Goal: Task Accomplishment & Management: Complete application form

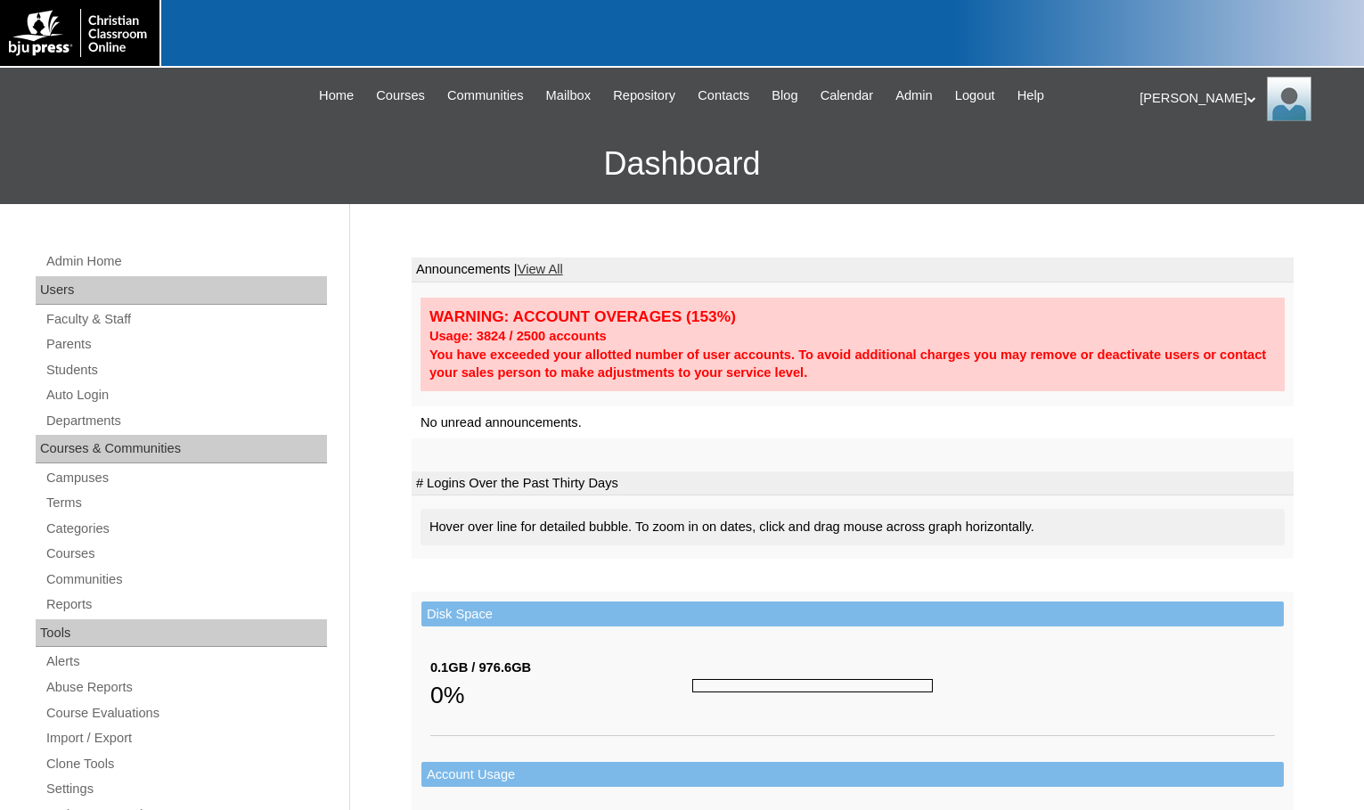
click at [72, 332] on div "Admin Home Users Faculty & Staff Parents Students Auto Login Departments Course…" at bounding box center [184, 826] width 314 height 1152
click at [72, 338] on link "Parents" at bounding box center [186, 344] width 282 height 22
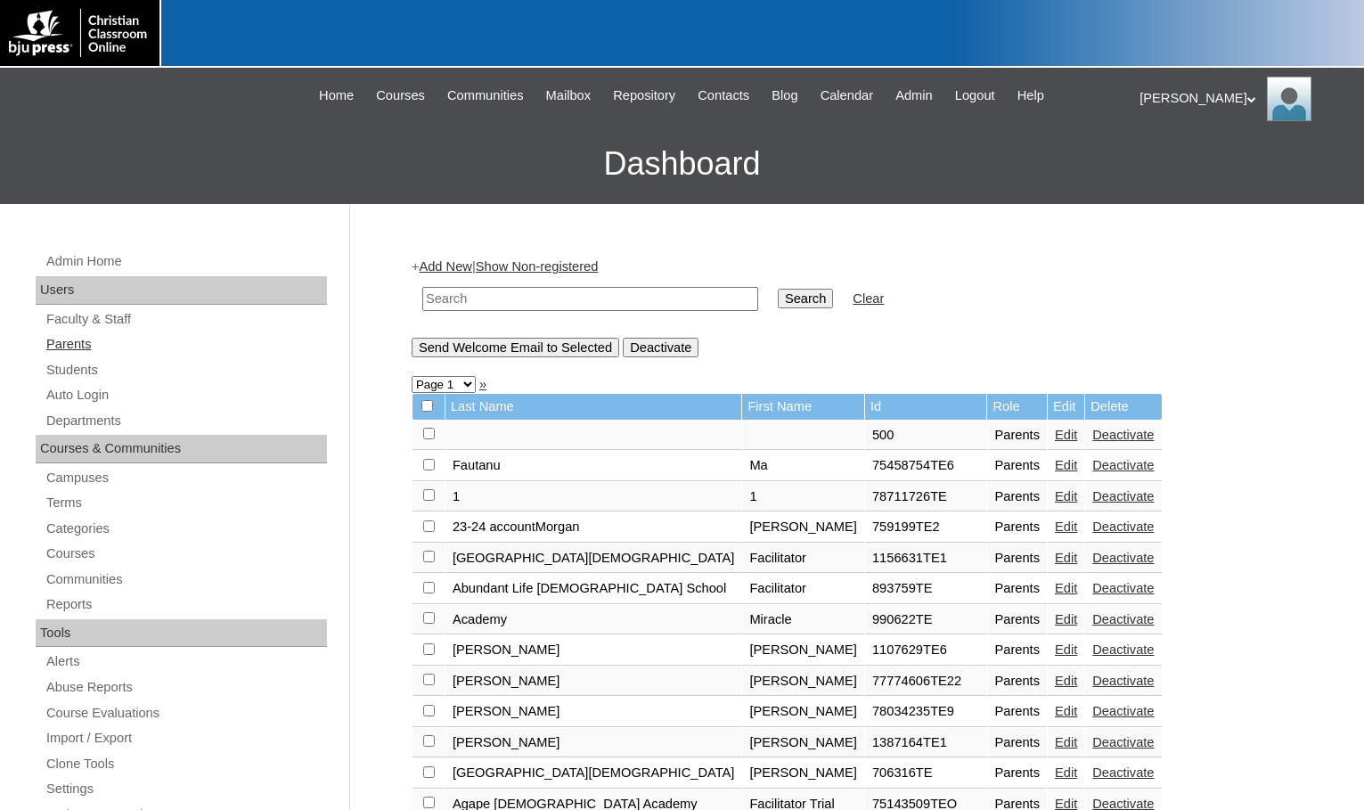
click at [100, 352] on link "Parents" at bounding box center [186, 344] width 282 height 22
click at [445, 304] on input "text" at bounding box center [590, 299] width 336 height 24
drag, startPoint x: 515, startPoint y: 309, endPoint x: 289, endPoint y: 289, distance: 227.3
type input "1619388"
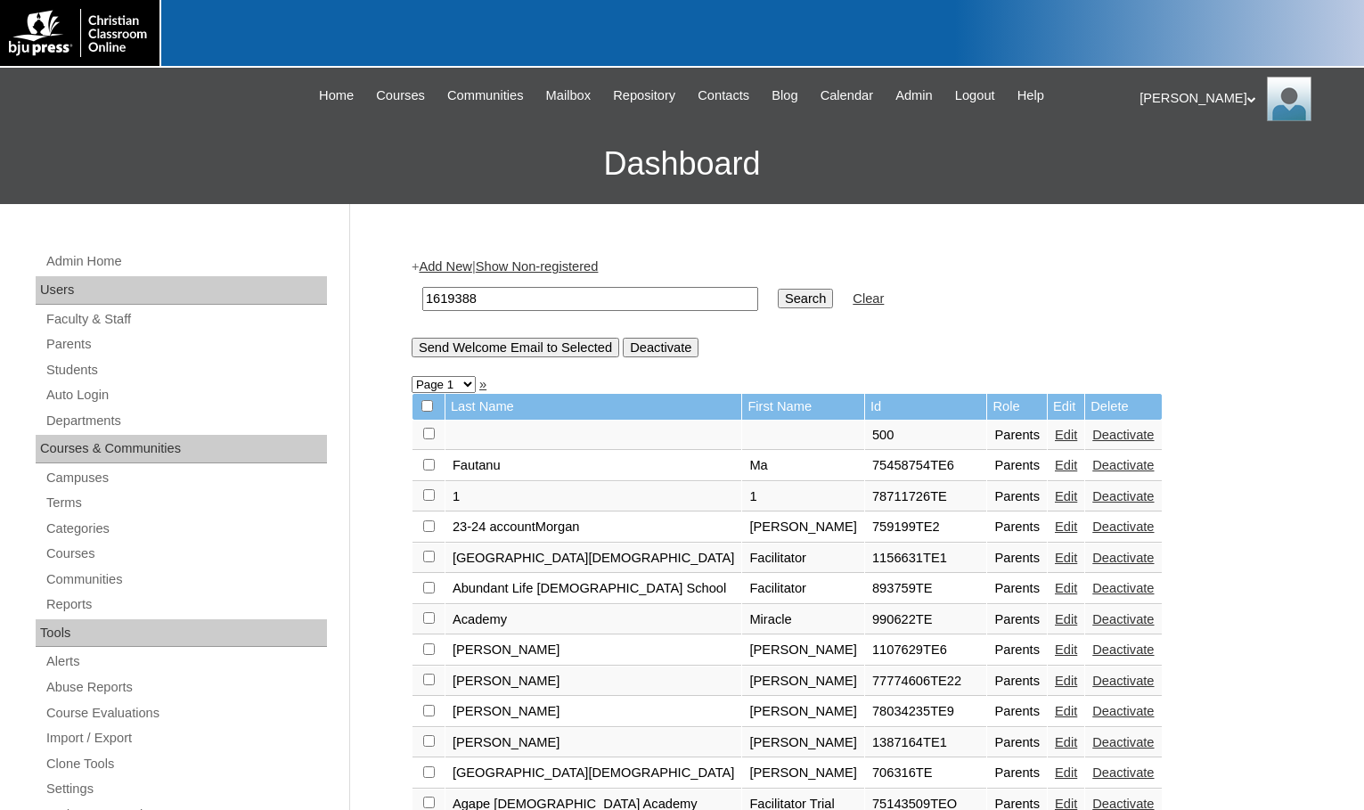
click at [778, 296] on input "Search" at bounding box center [805, 299] width 55 height 20
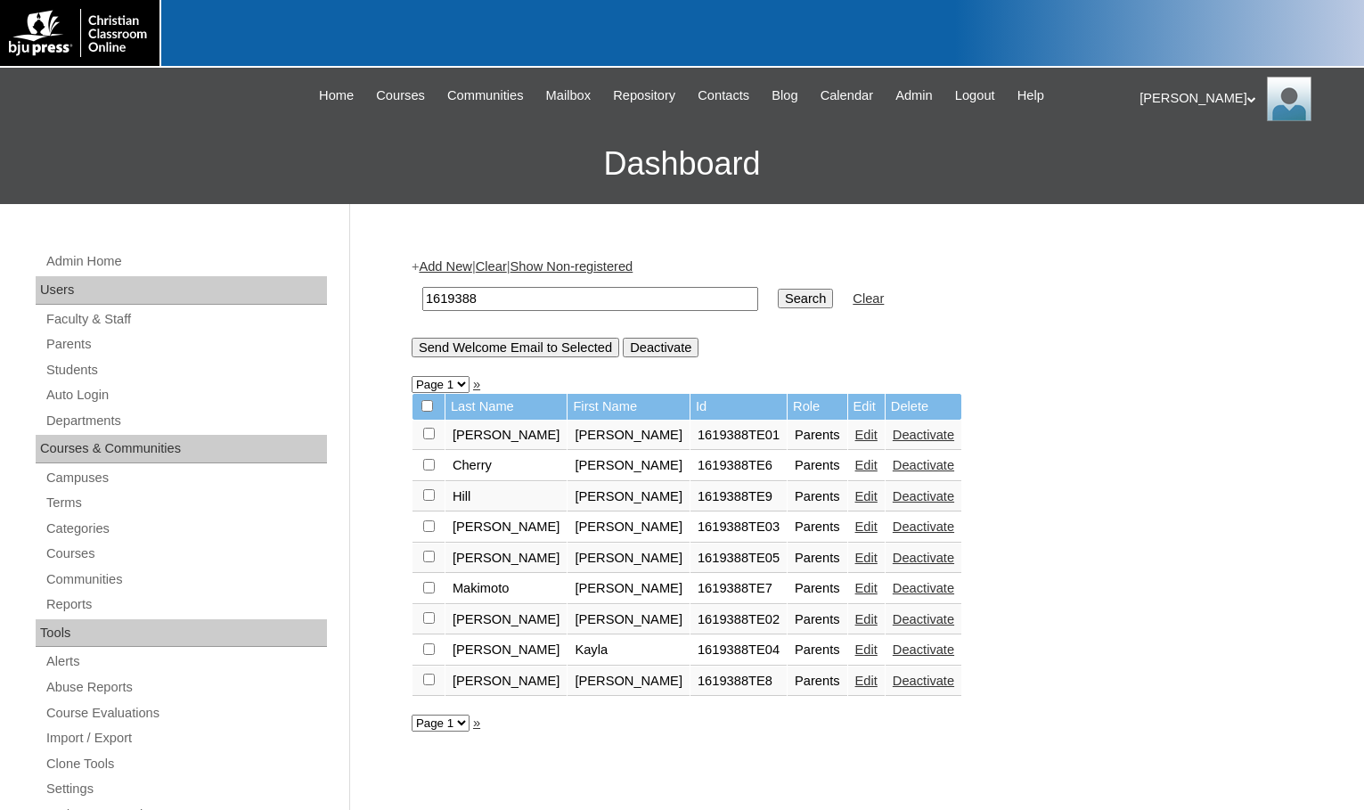
click at [447, 262] on link "Add New" at bounding box center [445, 266] width 53 height 14
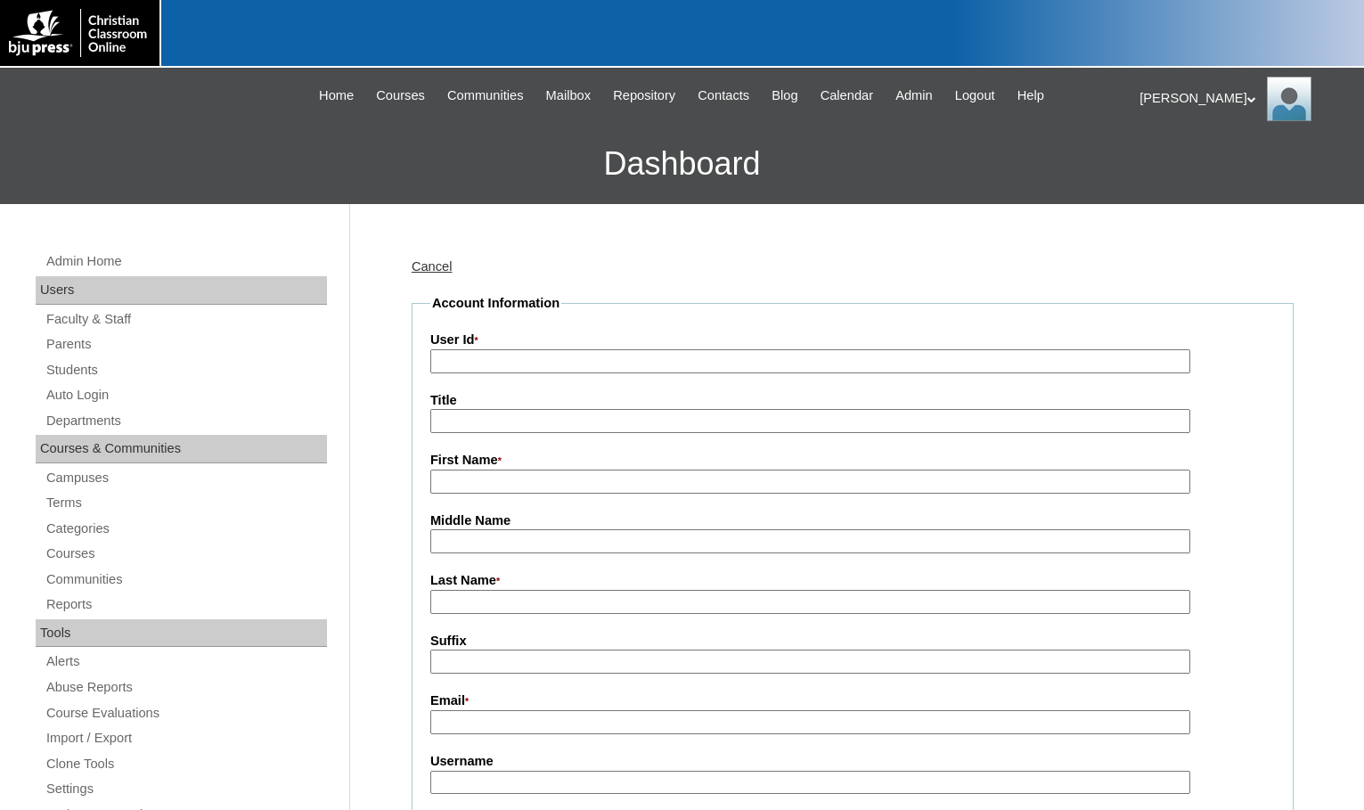
click at [497, 364] on input "User Id *" at bounding box center [810, 361] width 760 height 24
paste input "1619388"
type input "1619388TE10"
type input "[PERSON_NAME]"
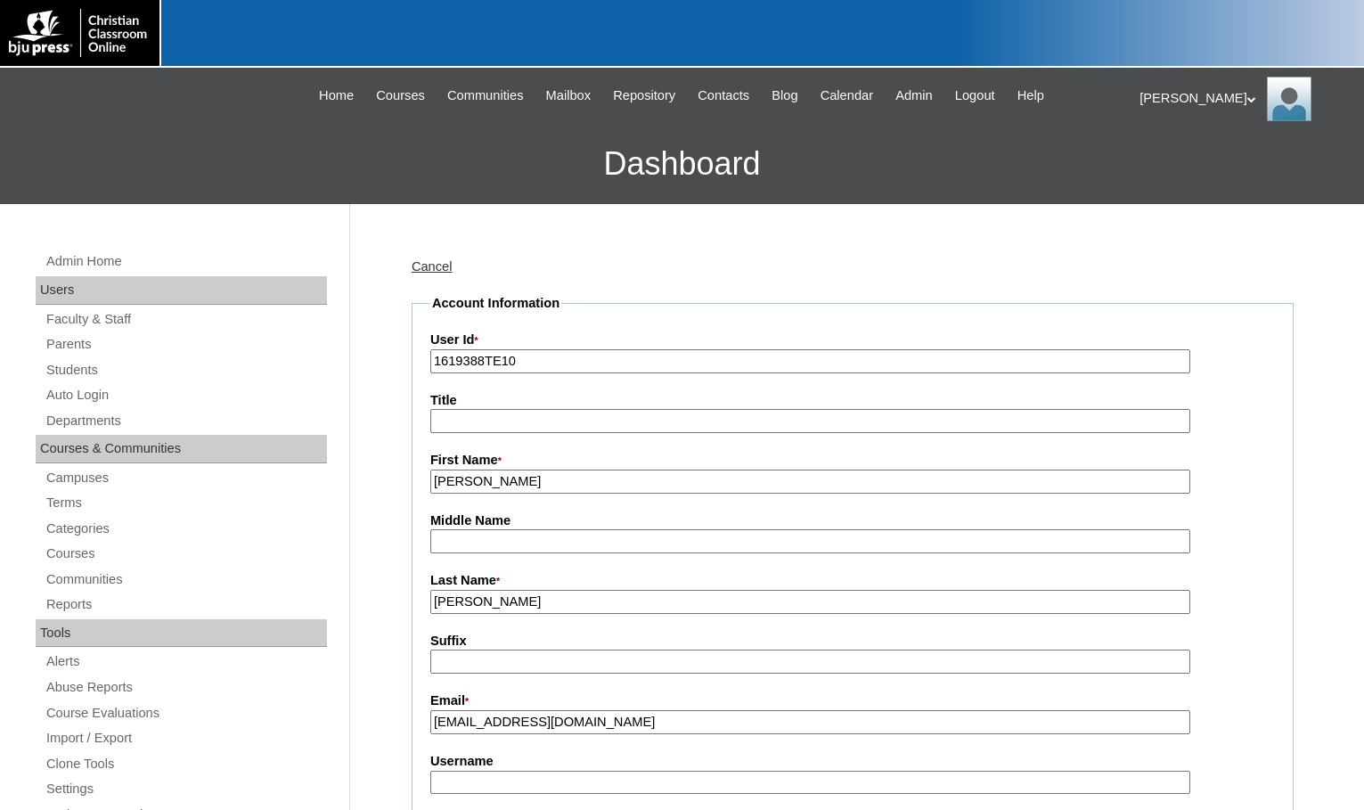
type input "[EMAIL_ADDRESS][DOMAIN_NAME]"
type input "[PERSON_NAME].[PERSON_NAME]"
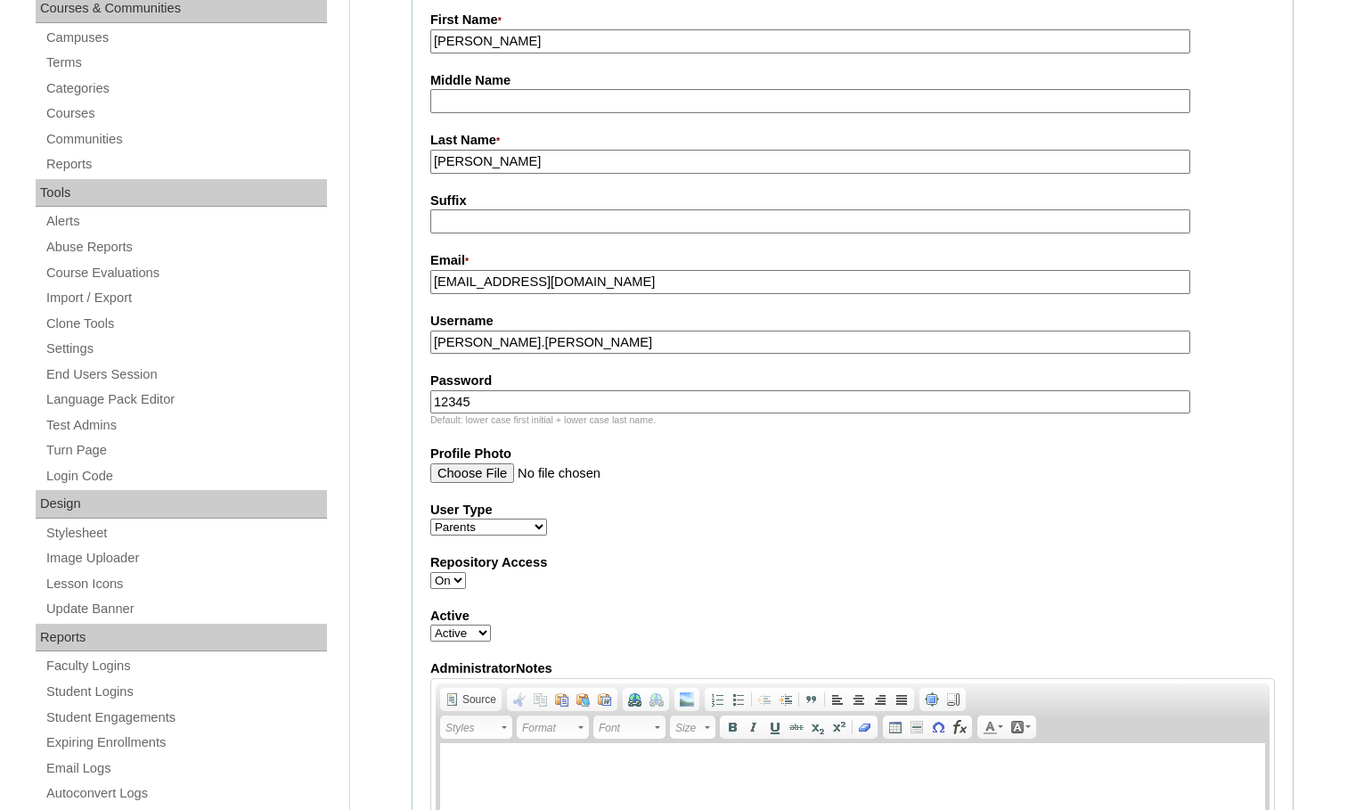
type input "12345"
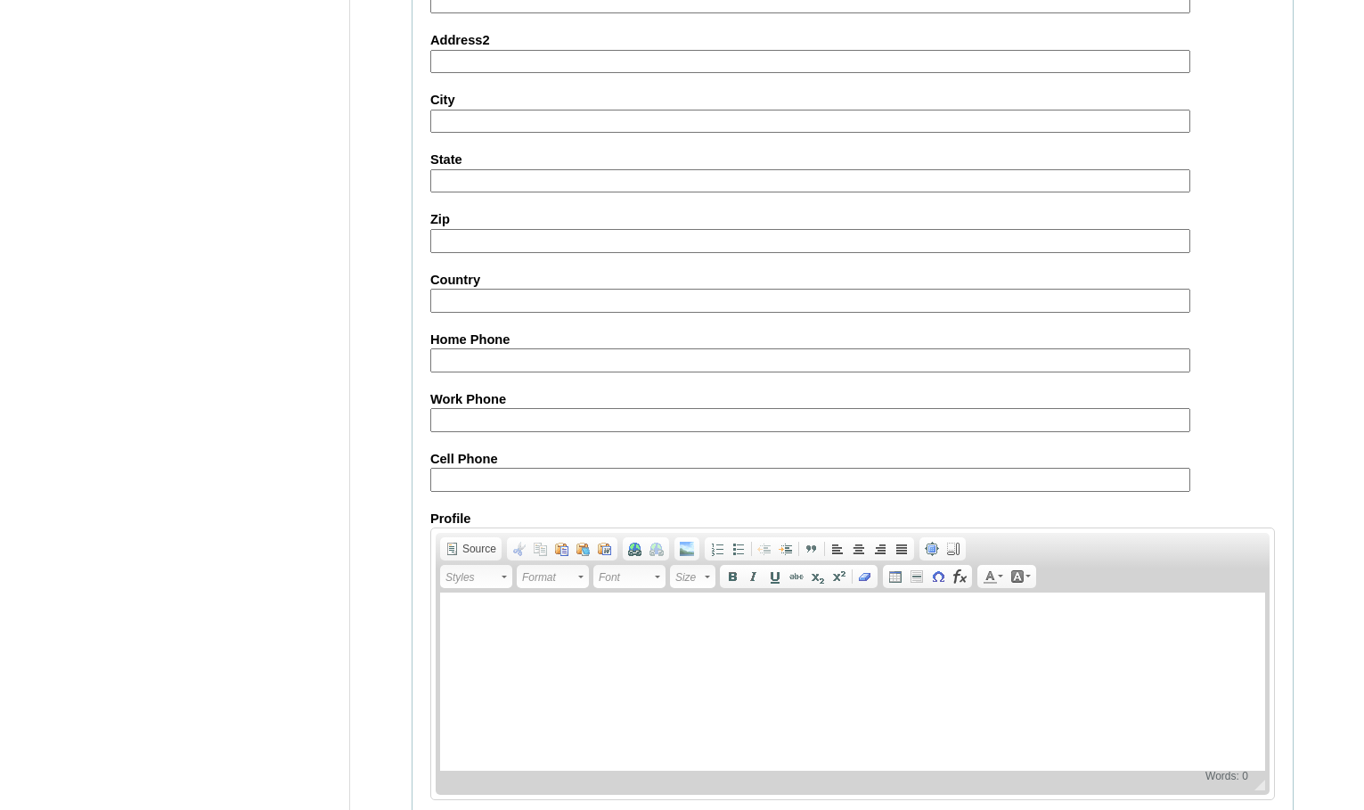
scroll to position [1598, 0]
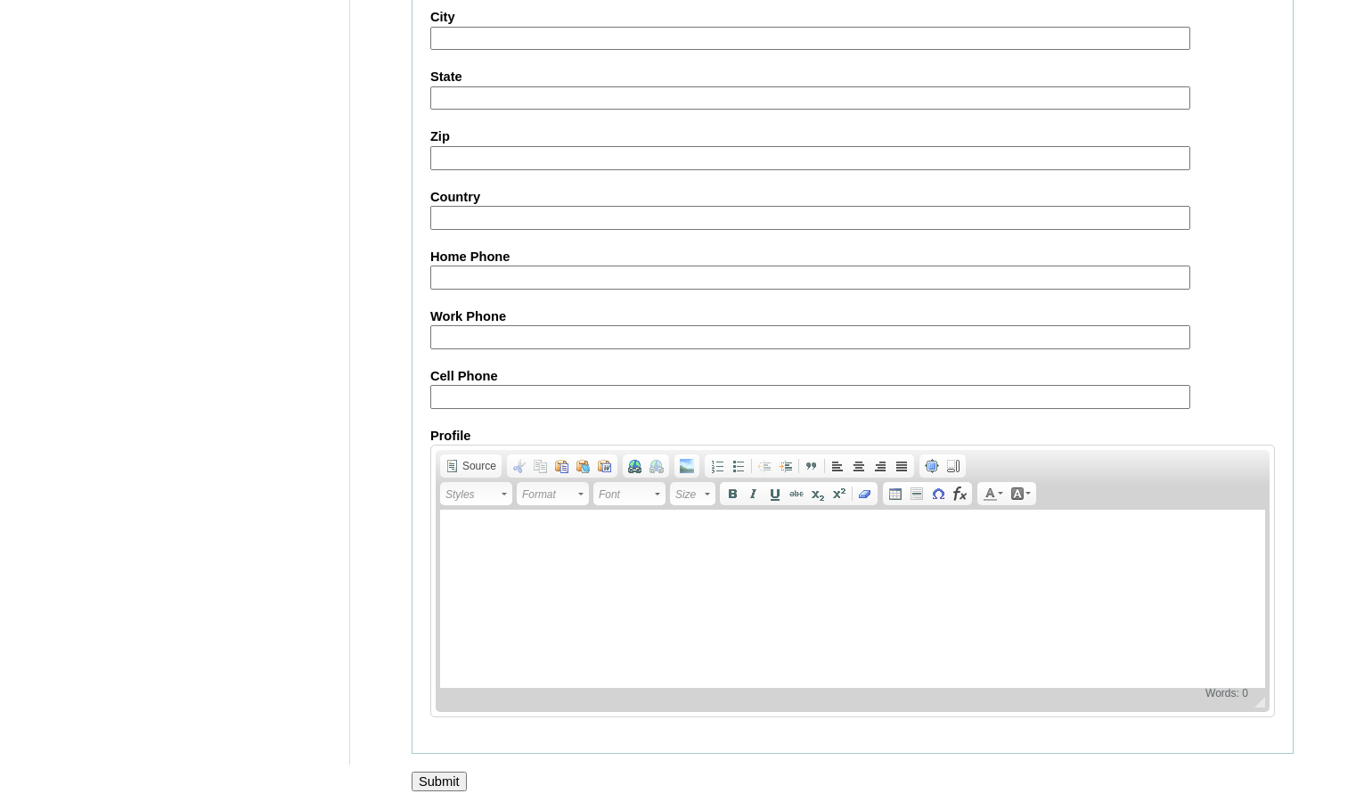
click at [432, 775] on input "Submit" at bounding box center [439, 782] width 55 height 20
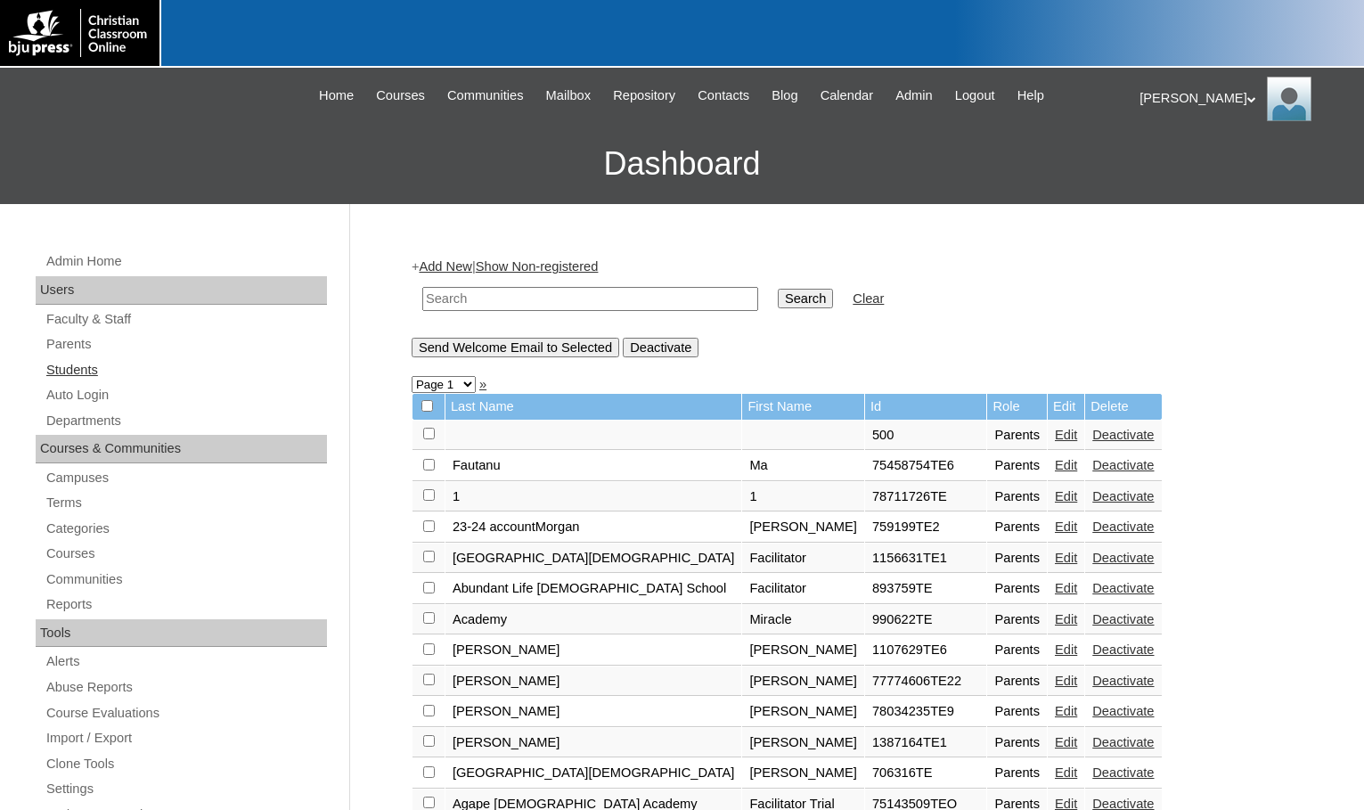
click at [104, 379] on link "Students" at bounding box center [186, 370] width 282 height 22
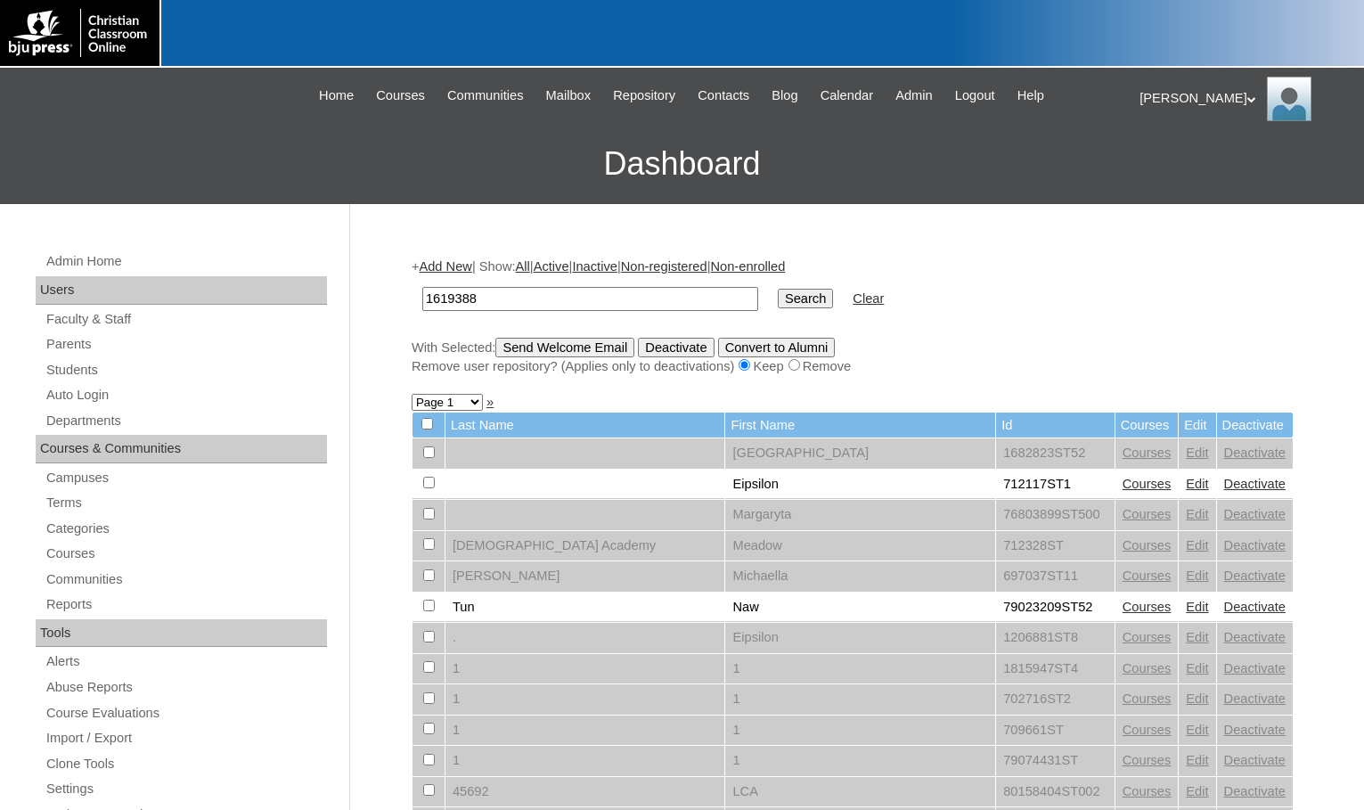
type input "1619388"
click at [778, 297] on input "Search" at bounding box center [805, 299] width 55 height 20
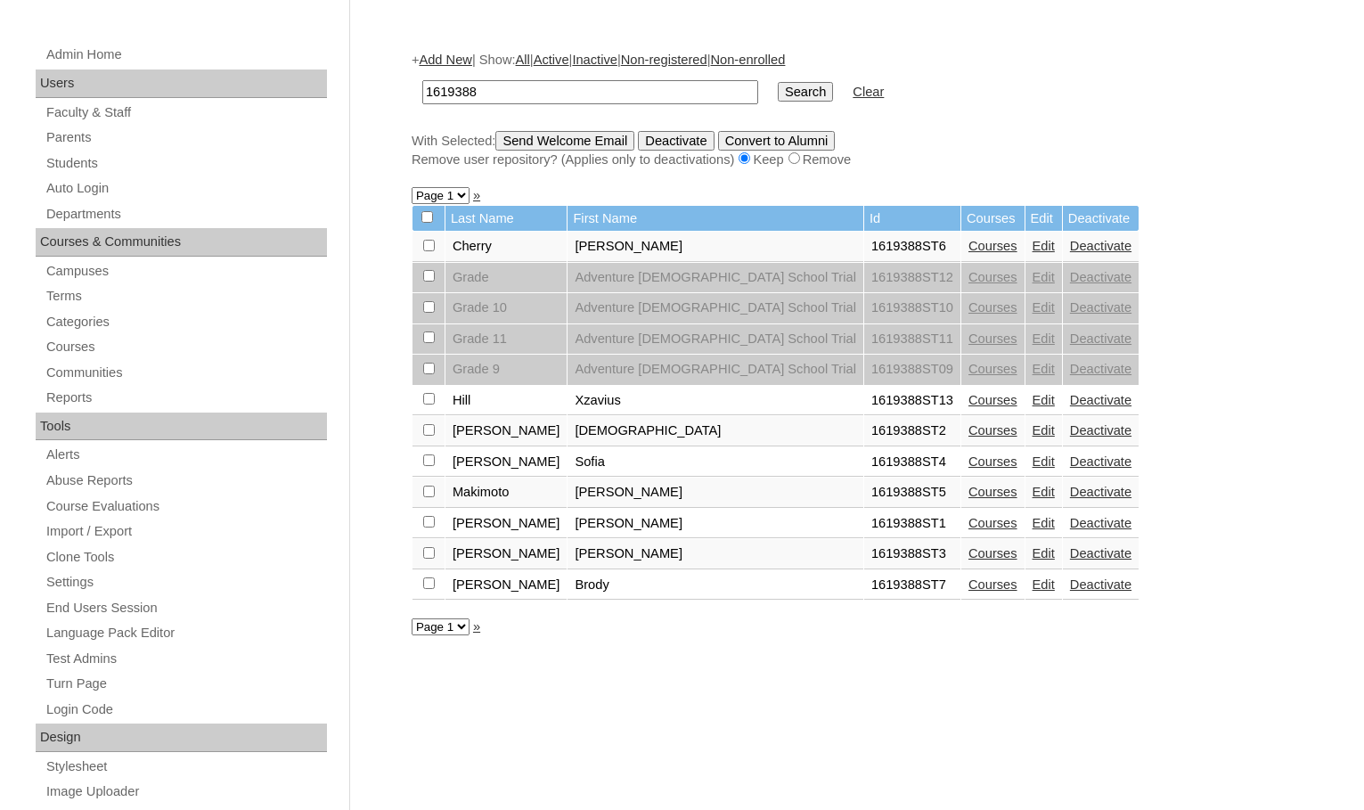
scroll to position [178, 0]
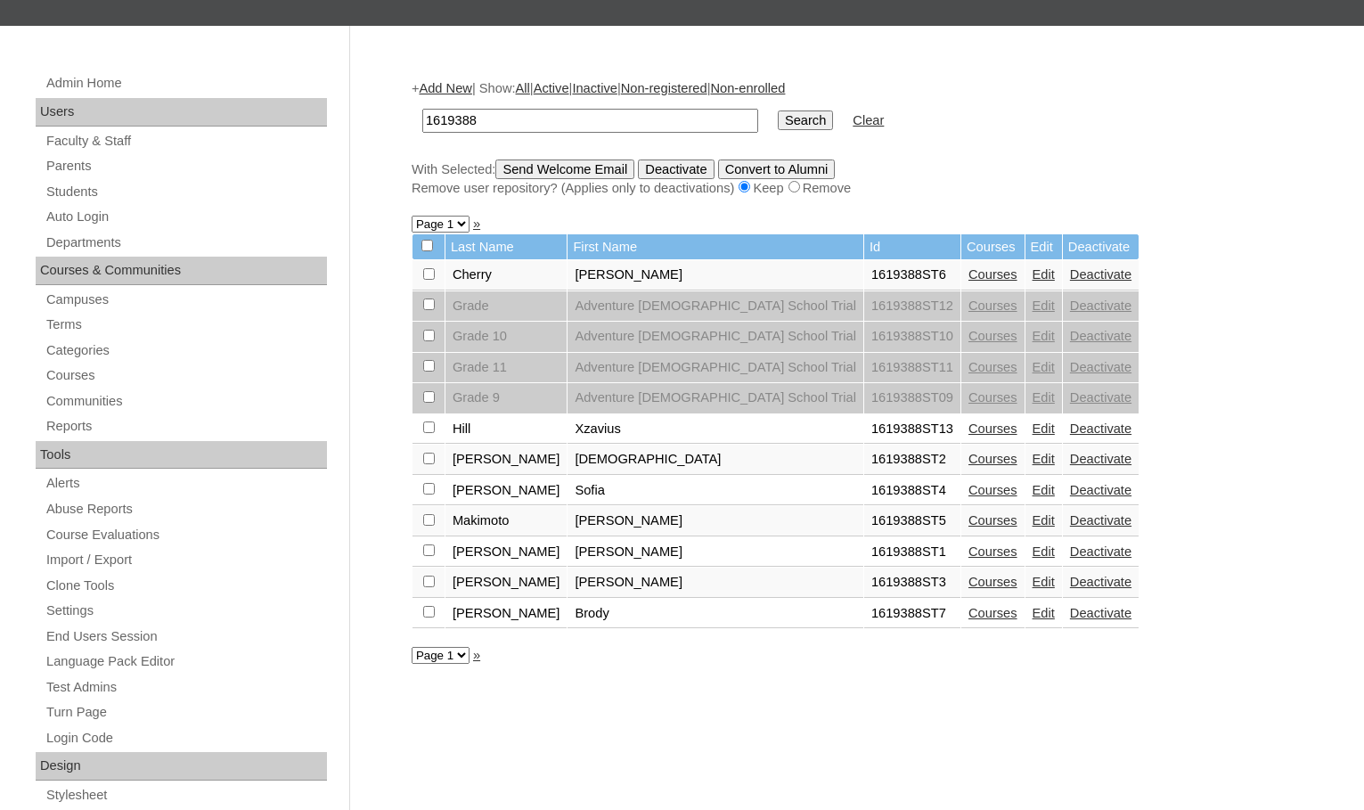
click at [429, 89] on link "Add New" at bounding box center [445, 88] width 53 height 14
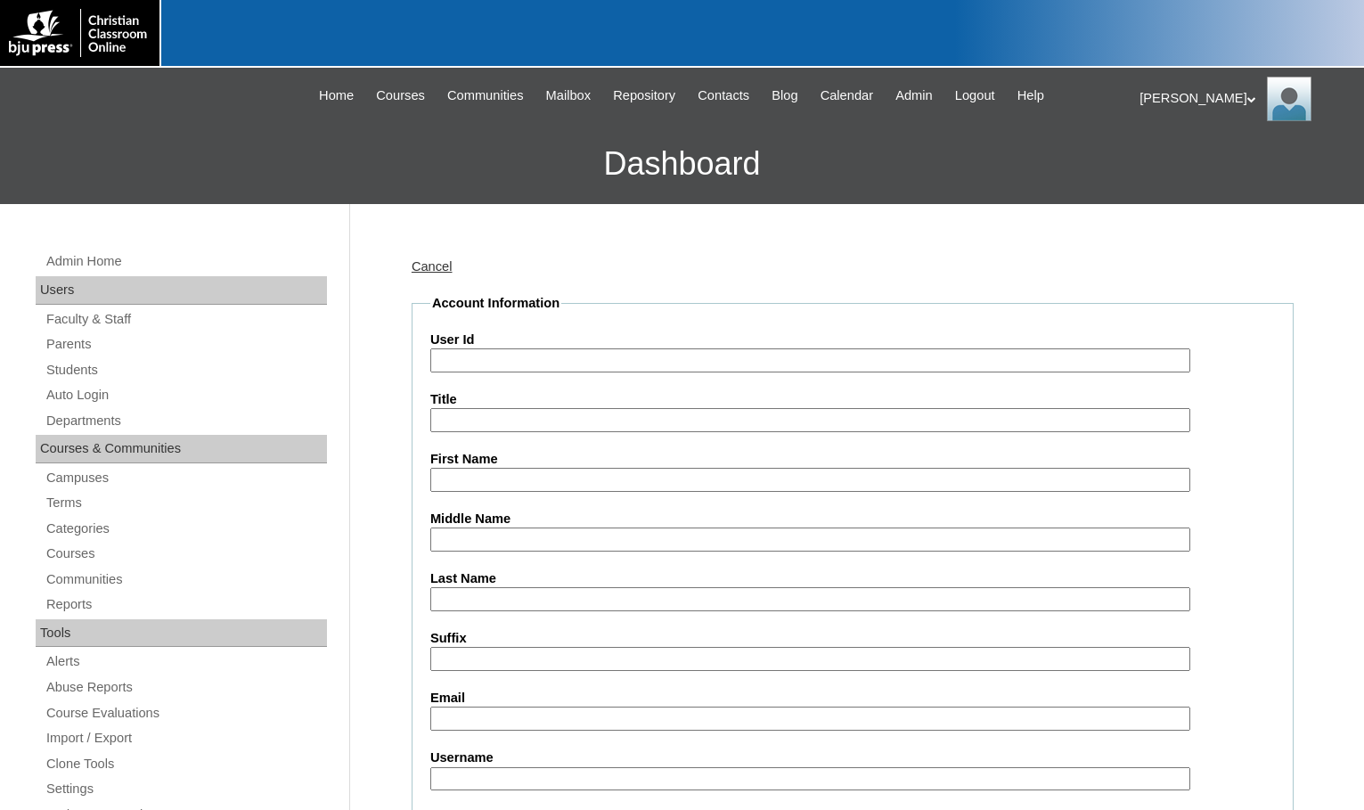
click at [534, 364] on input "User Id" at bounding box center [810, 360] width 760 height 24
paste input "1619388"
type input "1619388ST14"
type input "Piper"
type input "Larsen"
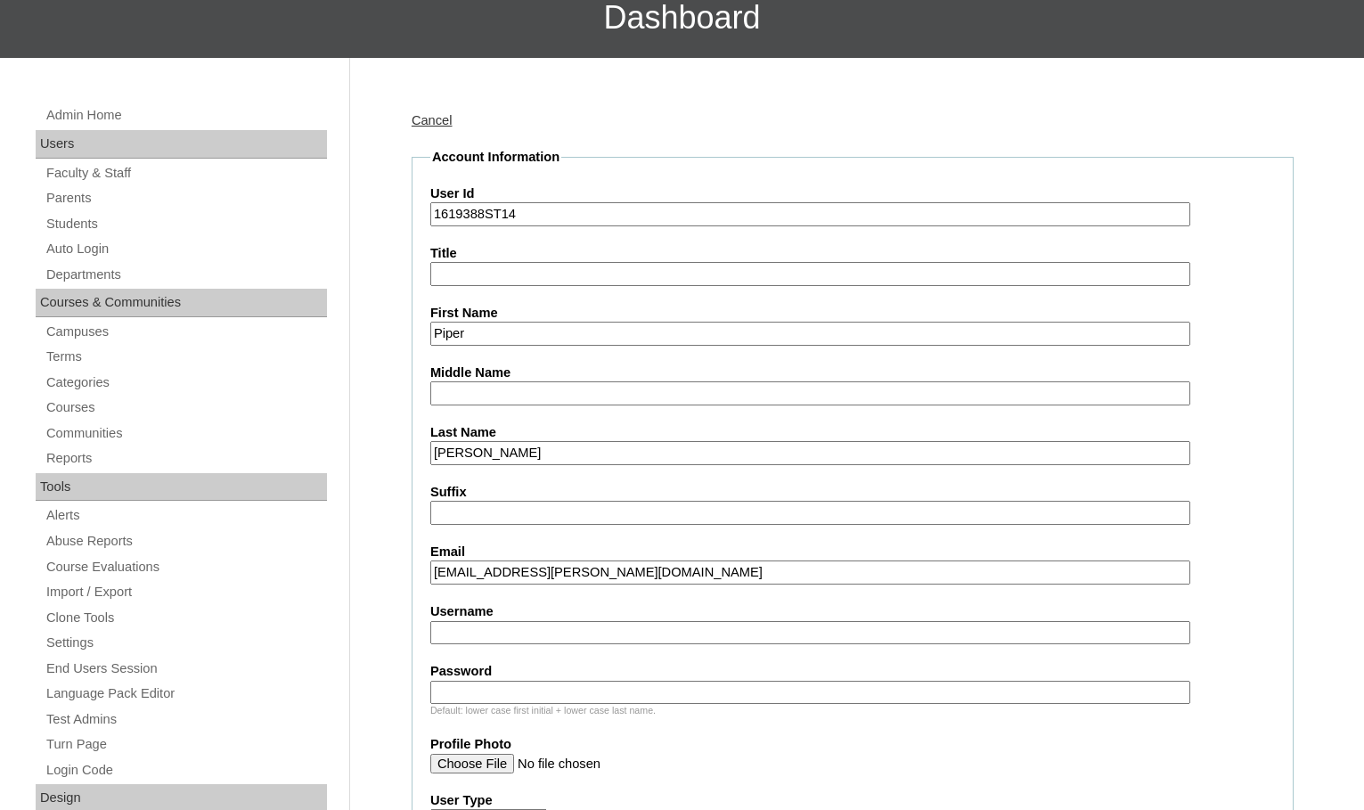
scroll to position [178, 0]
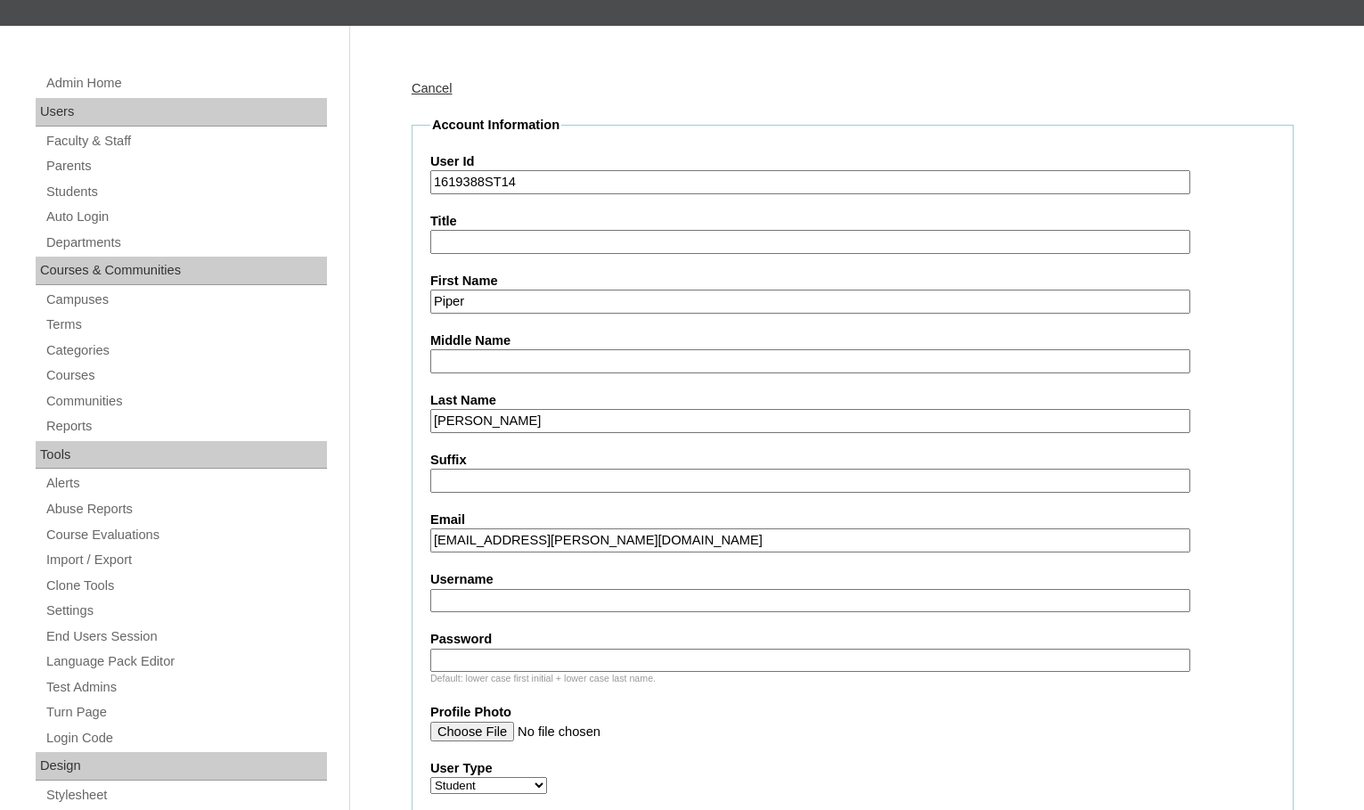
type input "piper.larsen@adventurestudents.org"
click at [728, 606] on input "Username" at bounding box center [810, 601] width 760 height 24
type input "piper.larsen"
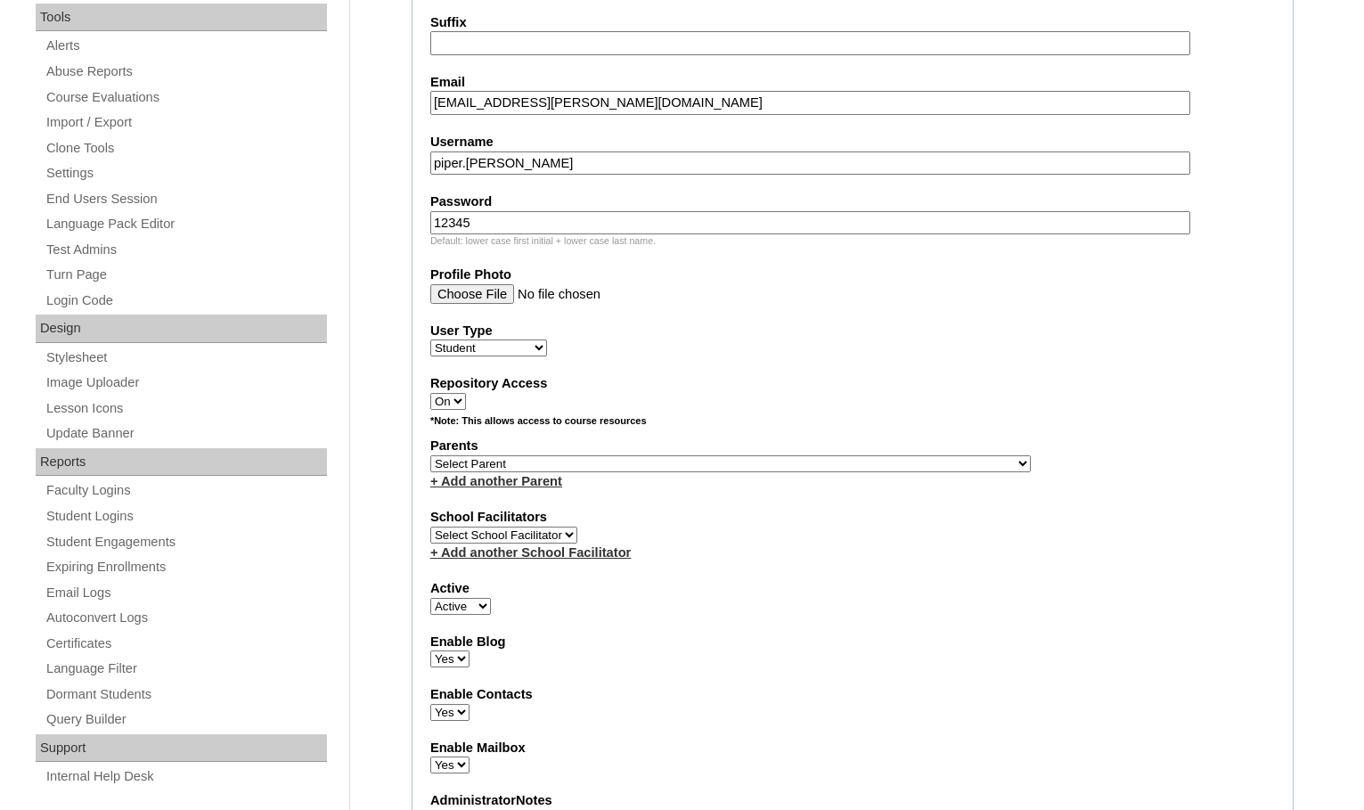
scroll to position [624, 0]
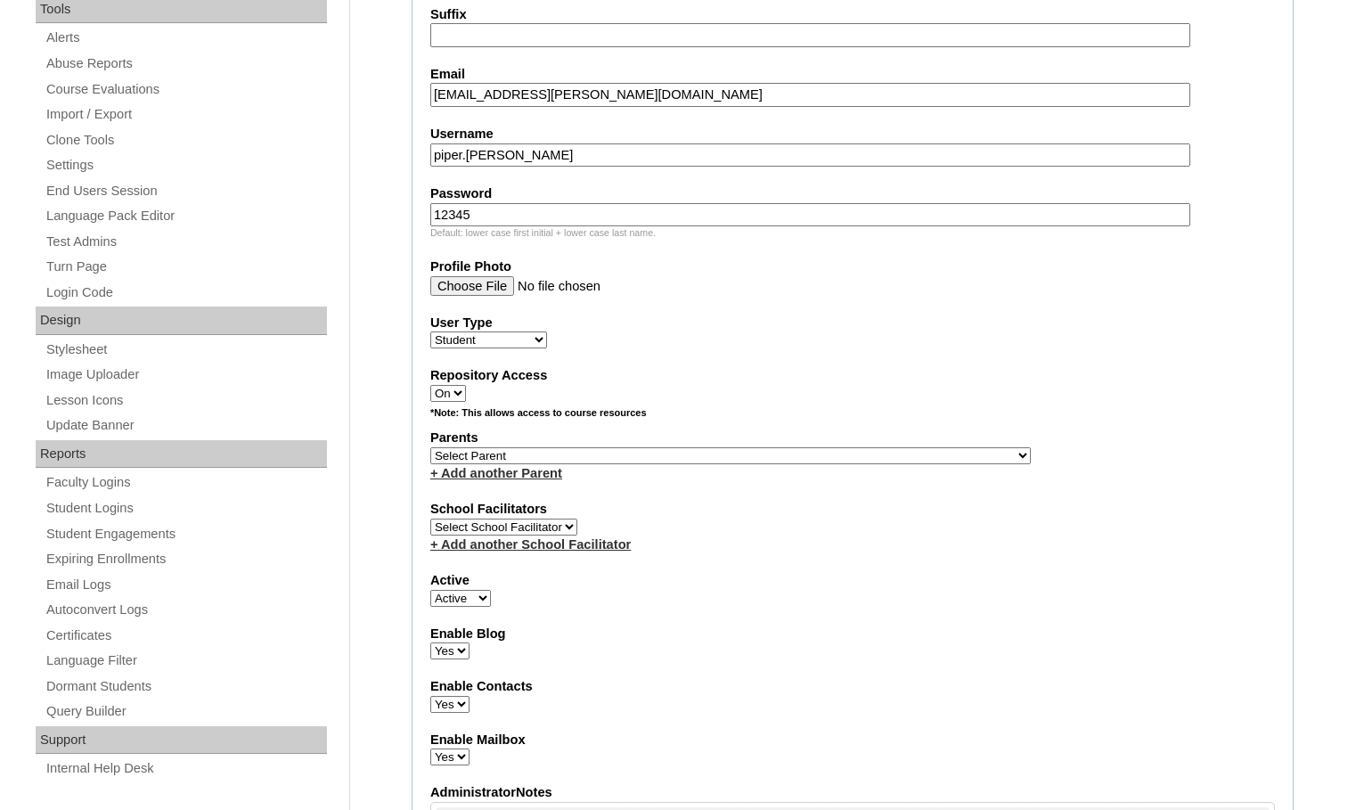
type input "12345"
click at [814, 451] on select "Select Parent , Fautanu, Ma 1, 1 23-24 accountMorgan, Jason 6th Street Mennonit…" at bounding box center [730, 455] width 601 height 17
select select "33981"
click at [869, 453] on div "Parents Select Parent , Fautanu, Ma 1, 1 23-24 accountMorgan, Jason 6th Street …" at bounding box center [852, 455] width 845 height 53
click at [535, 475] on link "+ Add another Parent" at bounding box center [496, 473] width 132 height 14
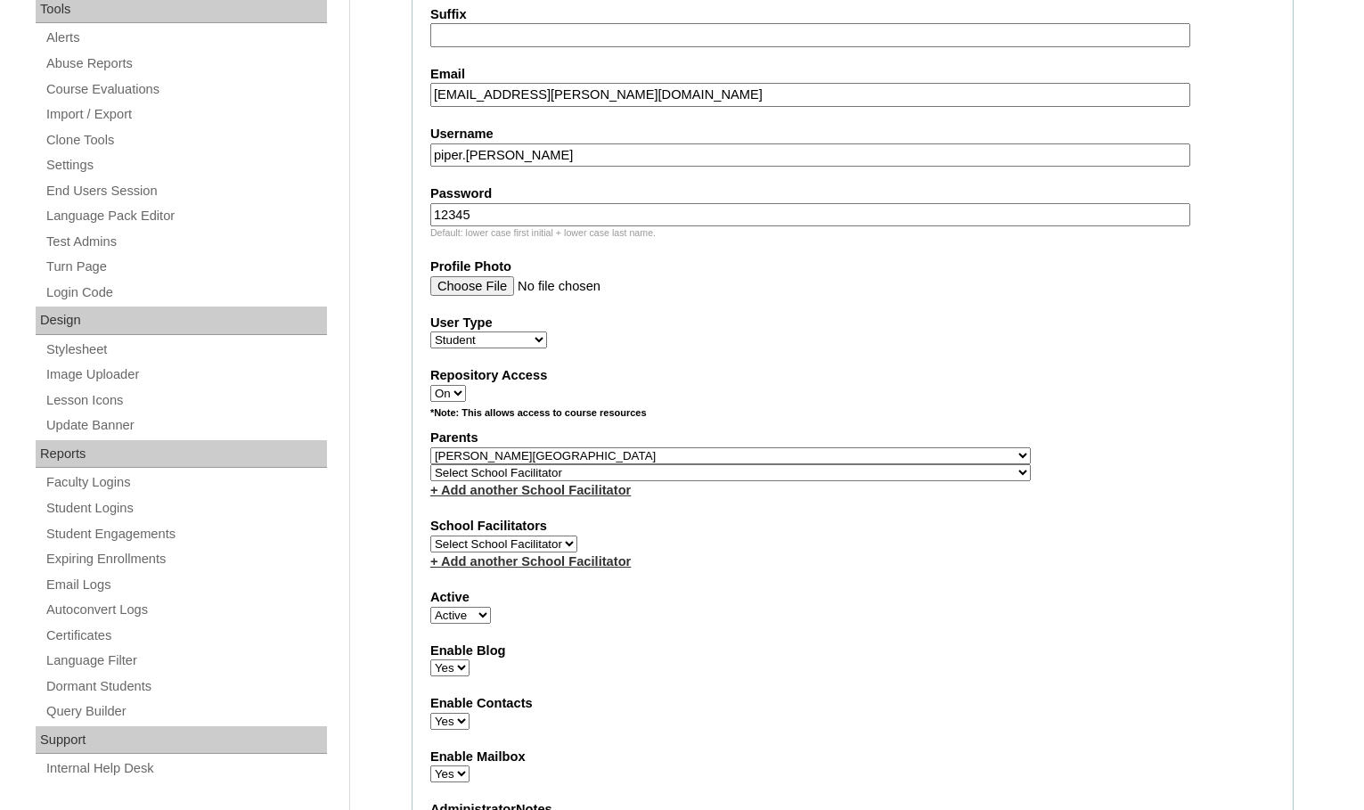
click at [788, 472] on select "Select School Facilitator , Fautanu, Ma 1, 1 23-24 accountMorgan, Jason 6th Str…" at bounding box center [730, 472] width 601 height 17
select select "37263"
click at [860, 472] on div "Parents Select Parent , Fautanu, Ma 1, 1 23-24 accountMorgan, Jason 6th Street …" at bounding box center [852, 464] width 845 height 70
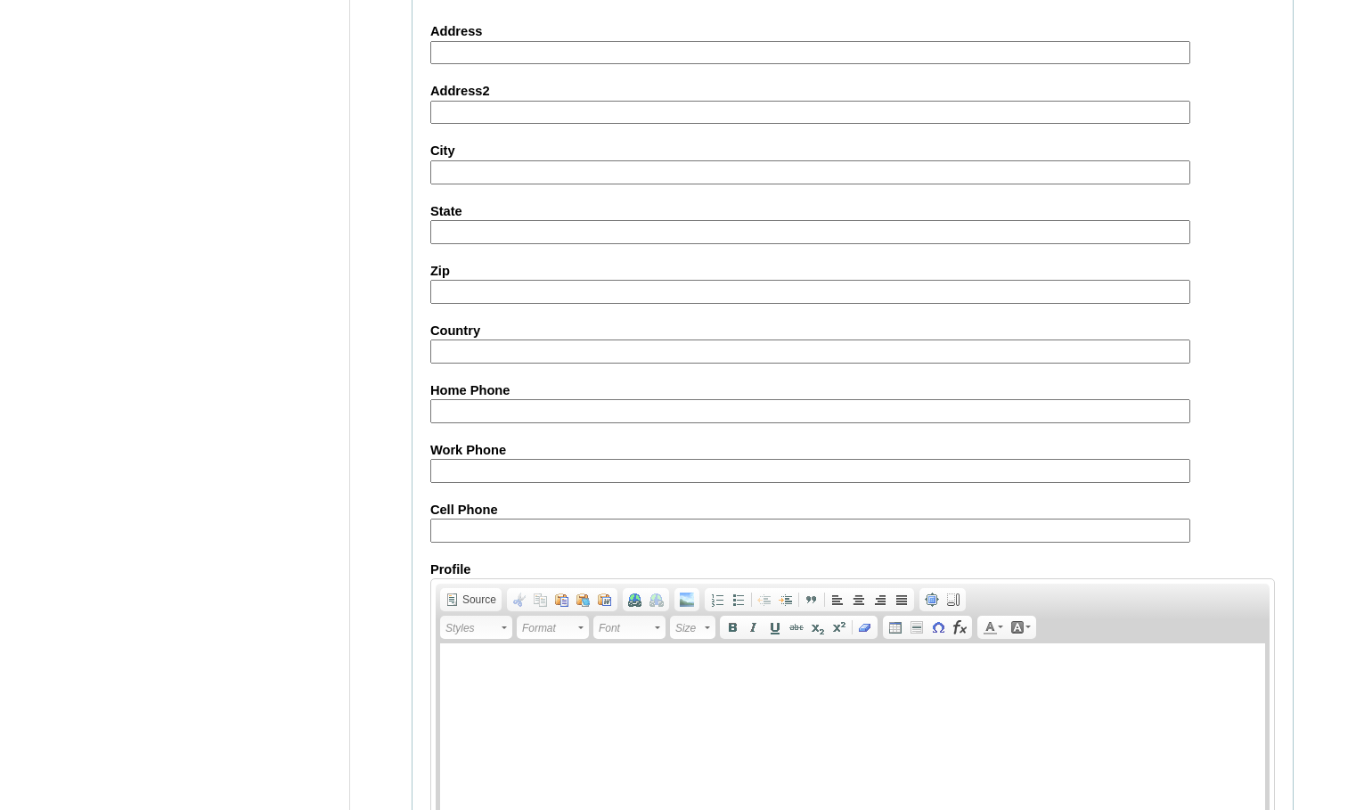
scroll to position [1918, 0]
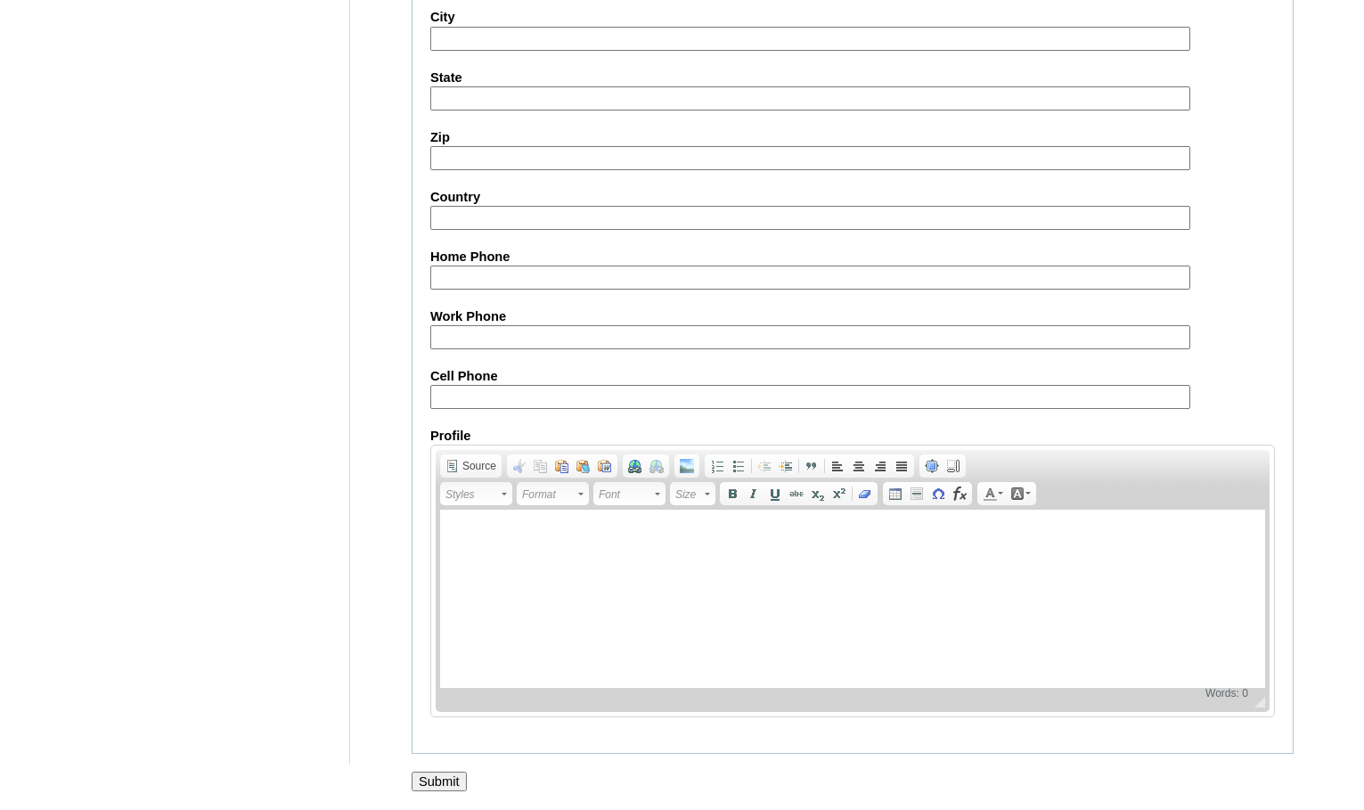
click at [442, 782] on input "Submit" at bounding box center [439, 782] width 55 height 20
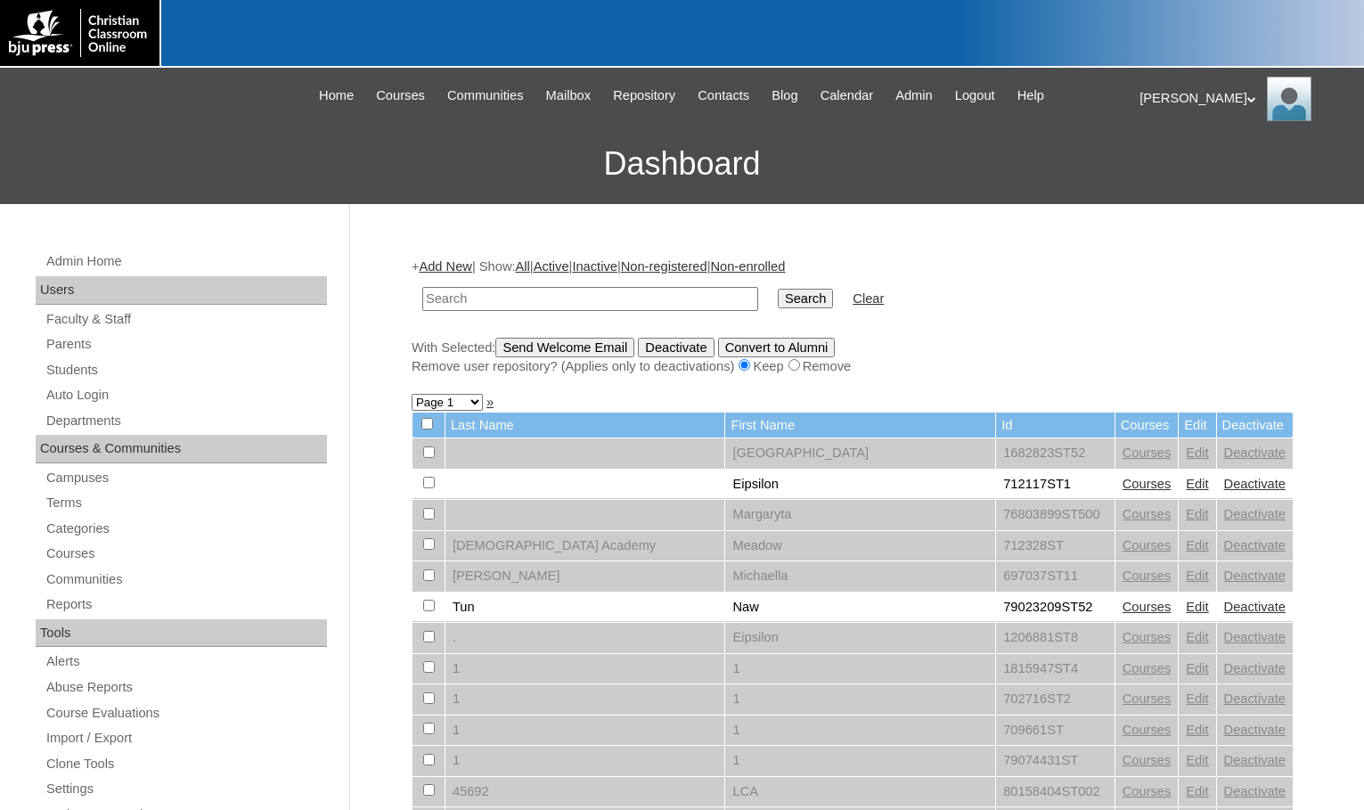
click at [135, 104] on div "[PERSON_NAME] My Profile My Settings Logout |N|Faculty|| Skip to Main Content S…" at bounding box center [682, 136] width 1364 height 136
click at [157, 143] on h3 "Dashboard" at bounding box center [682, 164] width 1346 height 80
click at [1182, 89] on div "[PERSON_NAME] My Profile My Settings Logout" at bounding box center [1243, 99] width 207 height 45
click at [1165, 168] on span "Logout" at bounding box center [1172, 166] width 36 height 13
